Goal: Information Seeking & Learning: Learn about a topic

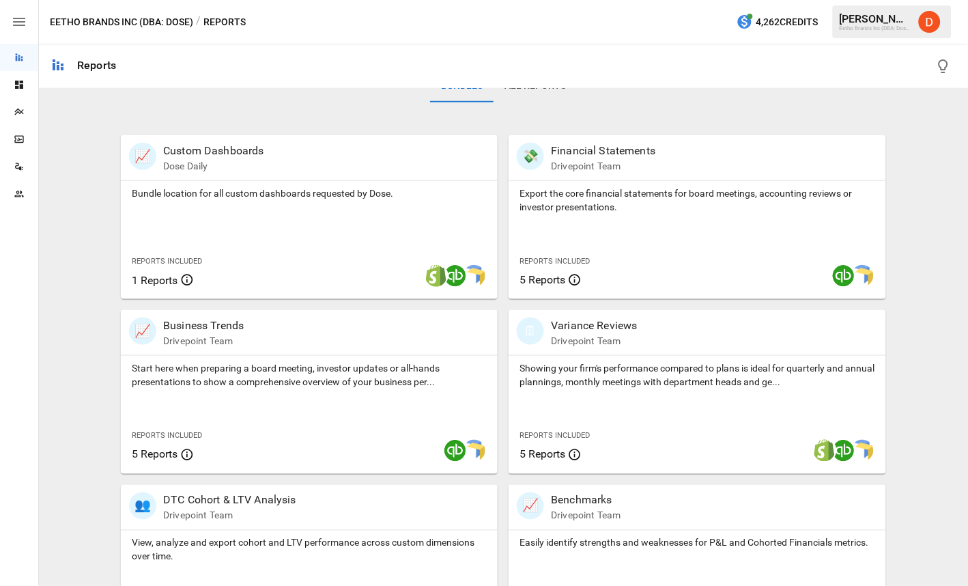
scroll to position [309, 0]
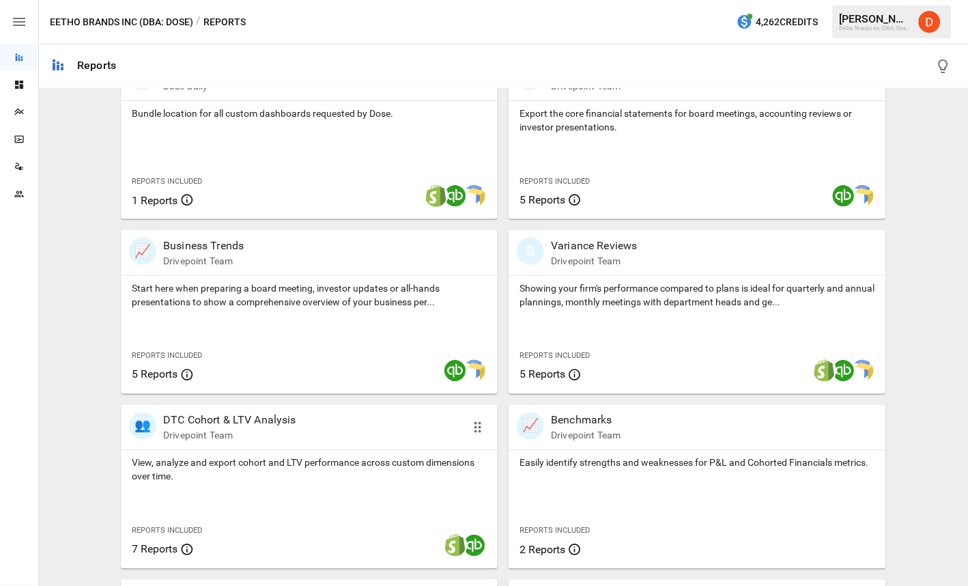
click at [231, 425] on p "DTC Cohort & LTV Analysis" at bounding box center [229, 420] width 133 height 16
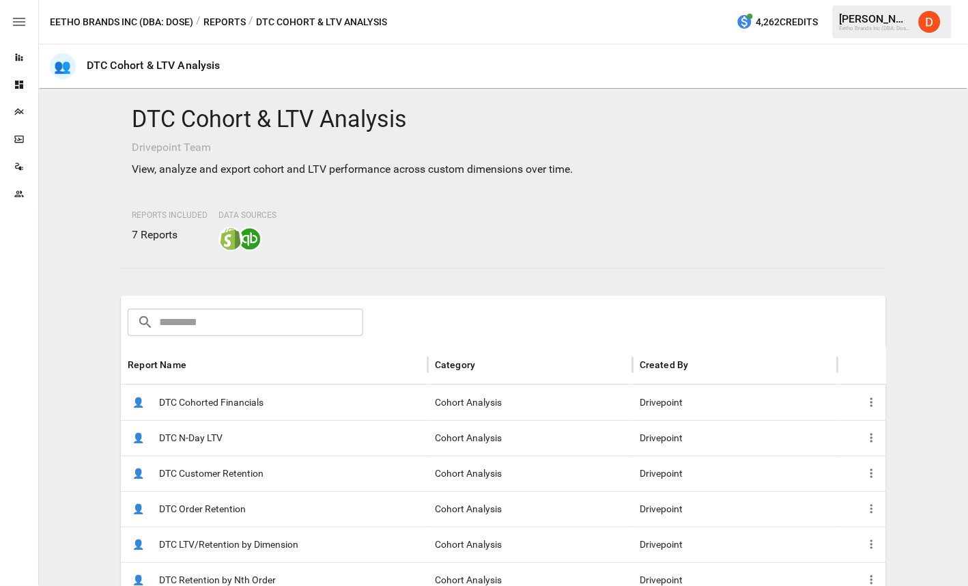
scroll to position [28, 0]
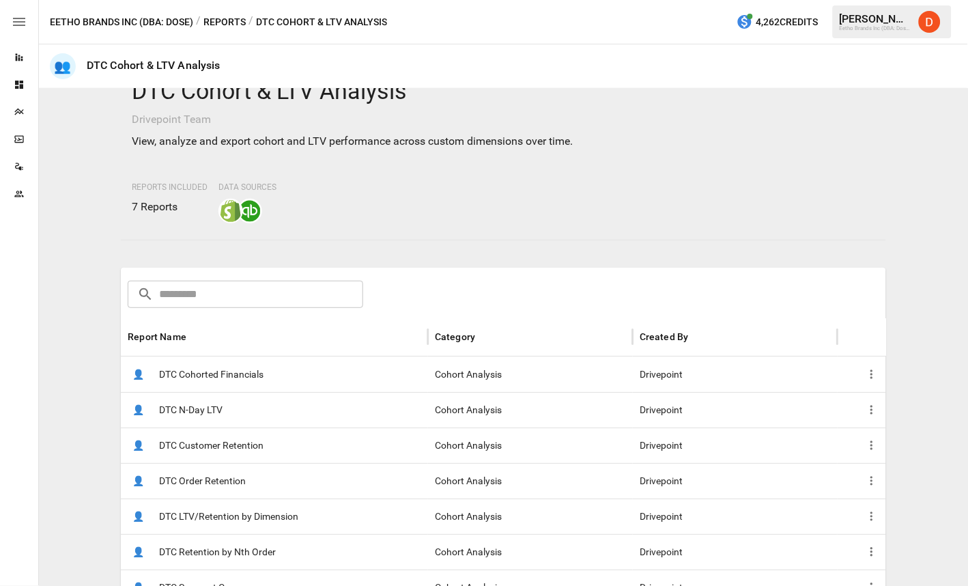
click at [233, 444] on span "DTC Customer Retention" at bounding box center [211, 445] width 104 height 35
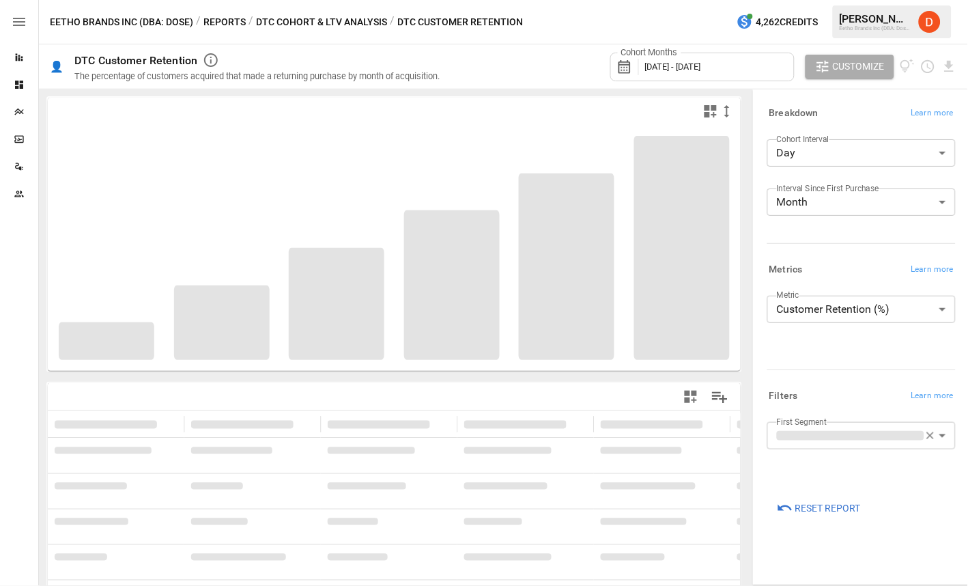
click at [20, 368] on div at bounding box center [19, 397] width 38 height 378
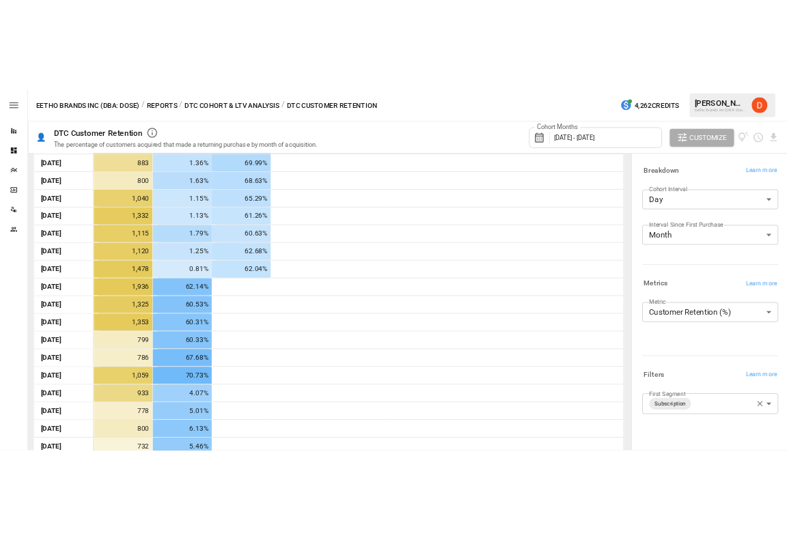
scroll to position [1755, 0]
